Goal: Task Accomplishment & Management: Manage account settings

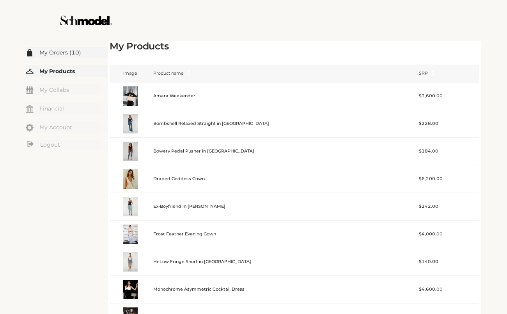
click at [62, 53] on link "My Orders (10)" at bounding box center [67, 52] width 82 height 11
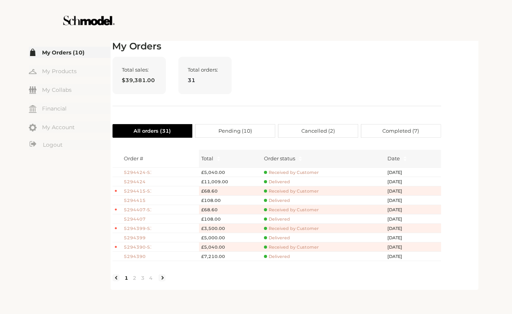
click at [327, 81] on div "Total sales: $39,381.00 Total orders: 31" at bounding box center [277, 81] width 329 height 49
click at [76, 58] on ul "My Orders (10) My Products My Collabs Dashboard Financial My Account Logout Inb…" at bounding box center [70, 99] width 82 height 104
click at [76, 53] on link "My Orders (10)" at bounding box center [70, 52] width 82 height 11
drag, startPoint x: 291, startPoint y: 25, endPoint x: 291, endPoint y: 28, distance: 3.9
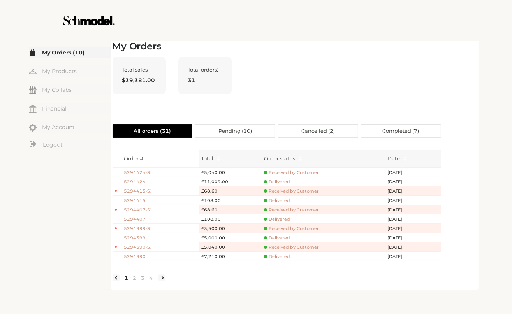
click at [291, 25] on div at bounding box center [257, 20] width 440 height 41
drag, startPoint x: 290, startPoint y: 27, endPoint x: 264, endPoint y: 34, distance: 26.8
click at [264, 34] on div at bounding box center [257, 20] width 440 height 41
drag, startPoint x: 264, startPoint y: 34, endPoint x: 142, endPoint y: 66, distance: 126.0
click at [265, 32] on div at bounding box center [257, 20] width 440 height 41
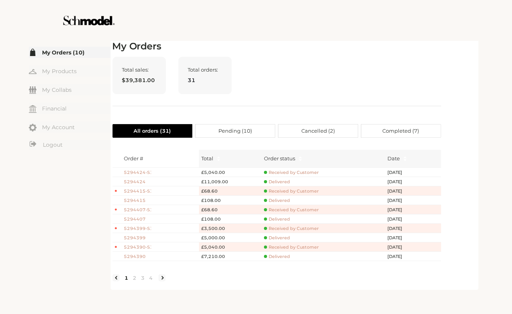
click at [388, 26] on div at bounding box center [257, 20] width 440 height 41
drag, startPoint x: 388, startPoint y: 26, endPoint x: 382, endPoint y: 14, distance: 12.9
click at [386, 25] on div at bounding box center [257, 20] width 440 height 41
click at [404, 44] on h2 "My Orders" at bounding box center [277, 46] width 329 height 11
click at [291, 75] on div "Total sales: $39,381.00 Total orders: 31" at bounding box center [277, 81] width 329 height 49
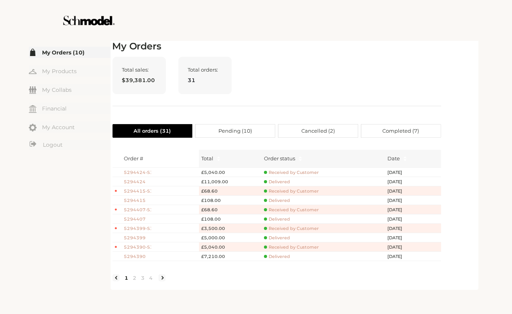
click at [53, 53] on link "My Orders (10)" at bounding box center [70, 52] width 82 height 11
